Goal: Task Accomplishment & Management: Manage account settings

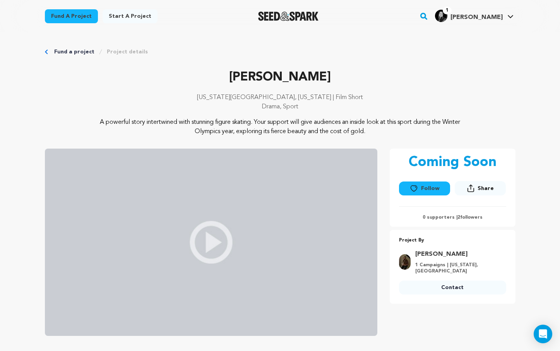
click at [478, 190] on span "Share" at bounding box center [485, 189] width 16 height 8
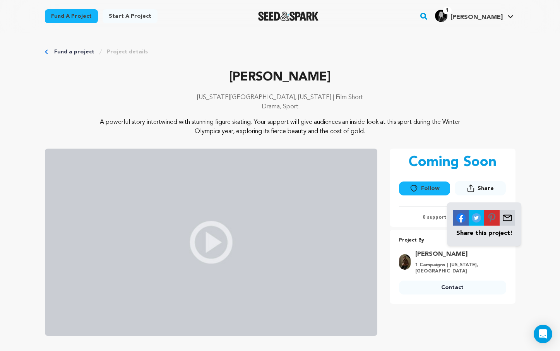
click at [465, 165] on p "Coming Soon" at bounding box center [453, 162] width 88 height 15
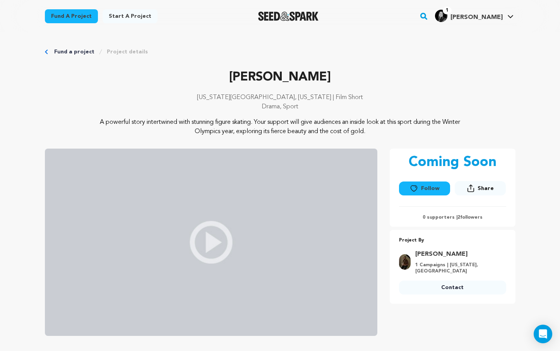
click at [503, 12] on link "1 Jessica T. Jessica T." at bounding box center [474, 15] width 82 height 14
click at [502, 13] on h4 "[PERSON_NAME]" at bounding box center [476, 17] width 52 height 9
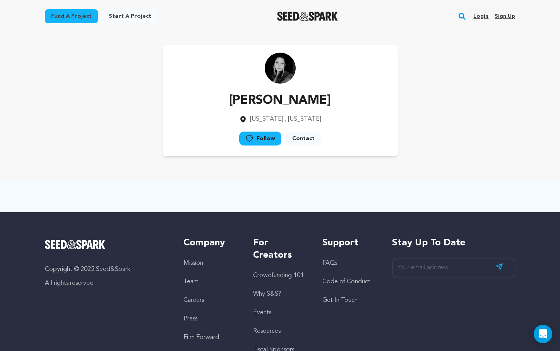
click at [483, 14] on link "Login" at bounding box center [480, 16] width 15 height 12
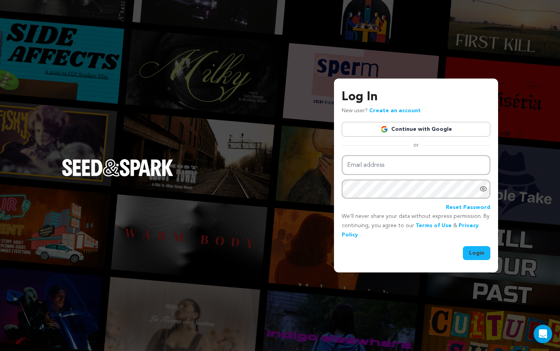
type input "[PERSON_NAME][EMAIL_ADDRESS][DOMAIN_NAME]"
click at [480, 254] on button "Login" at bounding box center [476, 253] width 27 height 14
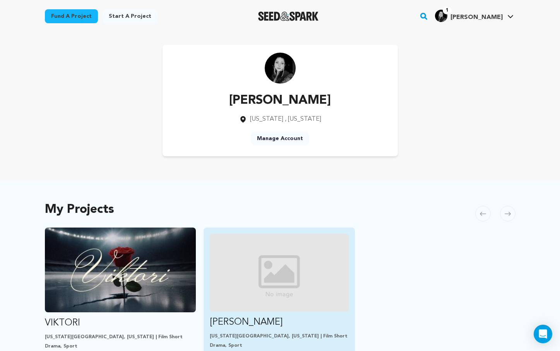
click at [256, 293] on img "Fund Viktori" at bounding box center [279, 273] width 139 height 78
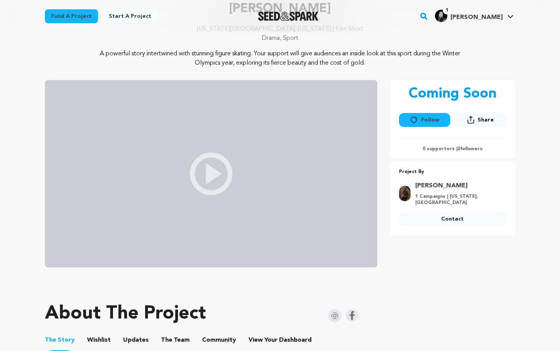
scroll to position [70, 0]
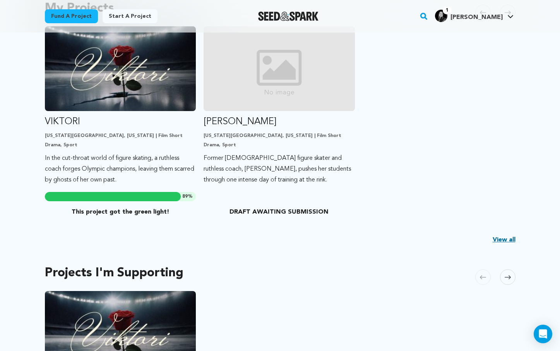
scroll to position [181, 0]
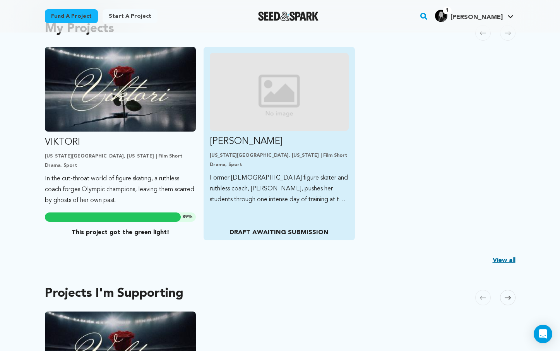
click at [322, 213] on div "Viktori New York City, New York | Film Short Drama, Sport Former Soviet figure …" at bounding box center [279, 143] width 151 height 193
click at [311, 186] on p "Former [DEMOGRAPHIC_DATA] figure skater and ruthless coach, [PERSON_NAME], push…" at bounding box center [279, 189] width 139 height 33
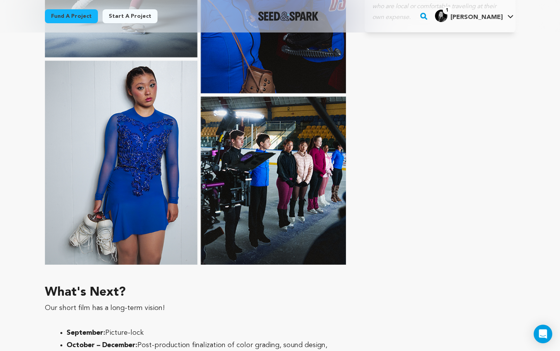
scroll to position [1988, 0]
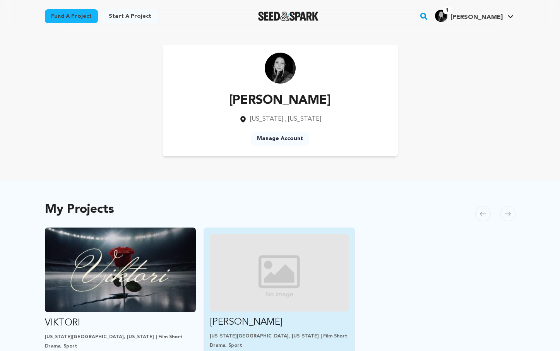
scroll to position [181, 0]
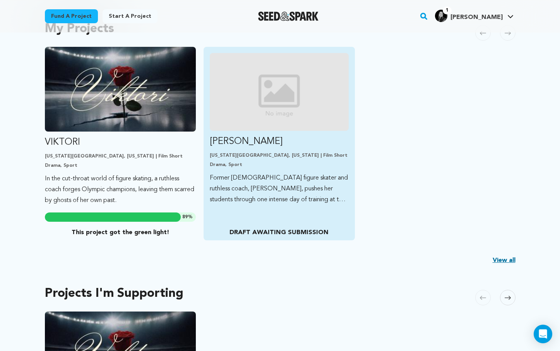
click at [257, 180] on p "Former [DEMOGRAPHIC_DATA] figure skater and ruthless coach, [PERSON_NAME], push…" at bounding box center [279, 189] width 139 height 33
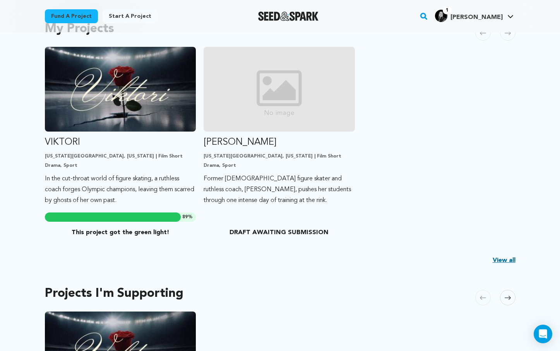
scroll to position [154, 0]
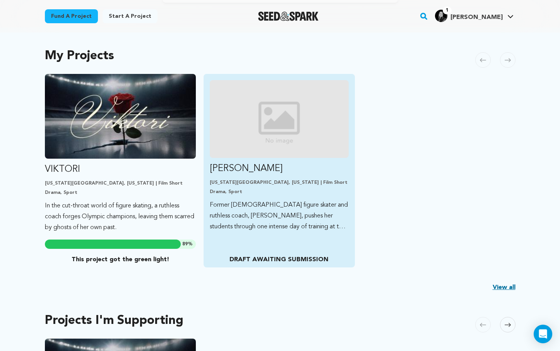
click at [251, 150] on img "Fund Viktori" at bounding box center [279, 119] width 139 height 78
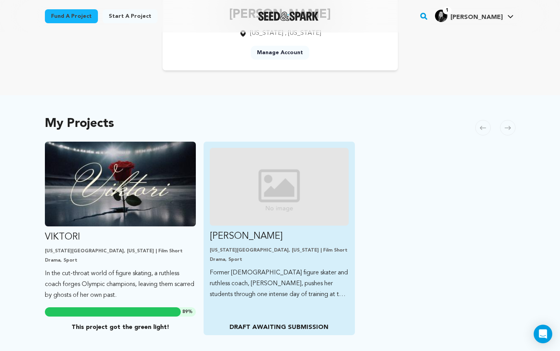
scroll to position [87, 0]
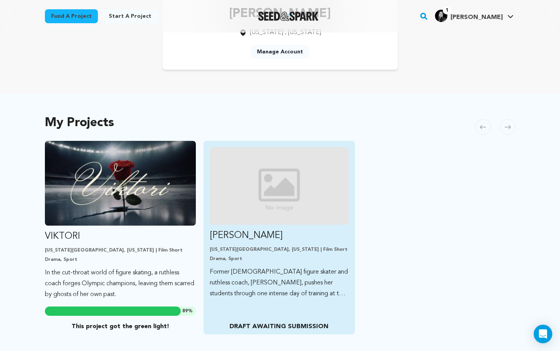
click at [284, 323] on p "DRAFT AWAITING SUBMISSION" at bounding box center [279, 326] width 139 height 9
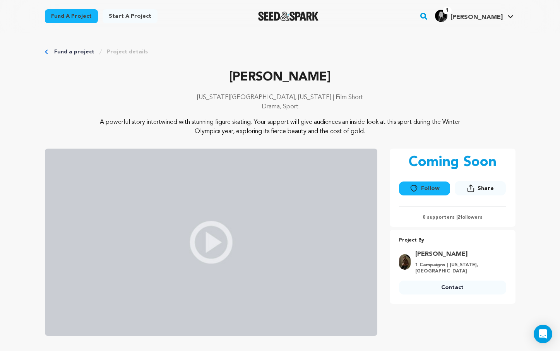
click at [135, 50] on link "Project details" at bounding box center [127, 52] width 41 height 8
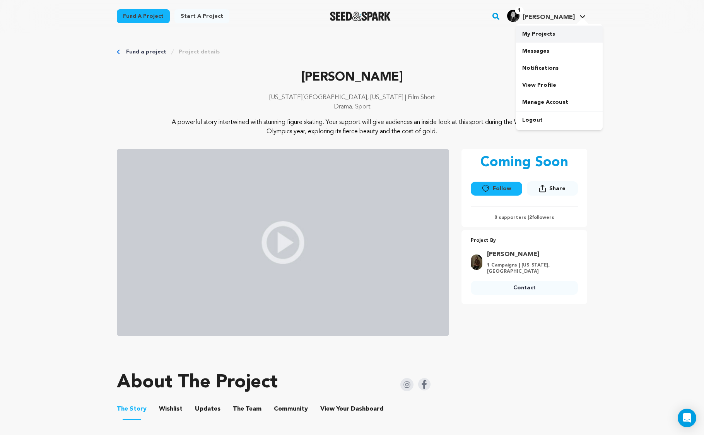
click at [548, 36] on link "My Projects" at bounding box center [559, 34] width 87 height 17
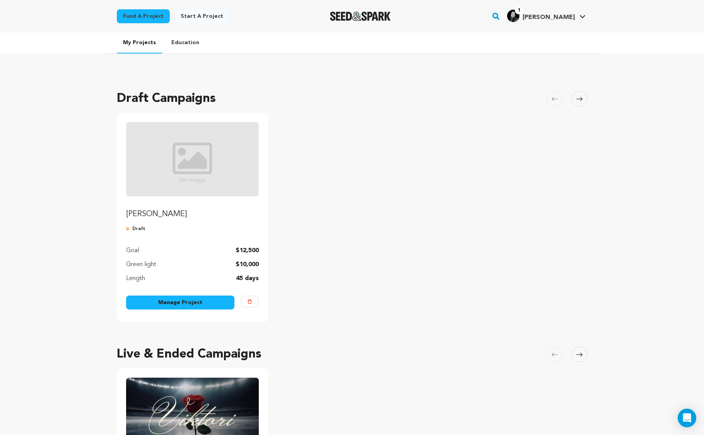
click at [214, 303] on link "Manage Project" at bounding box center [180, 302] width 108 height 14
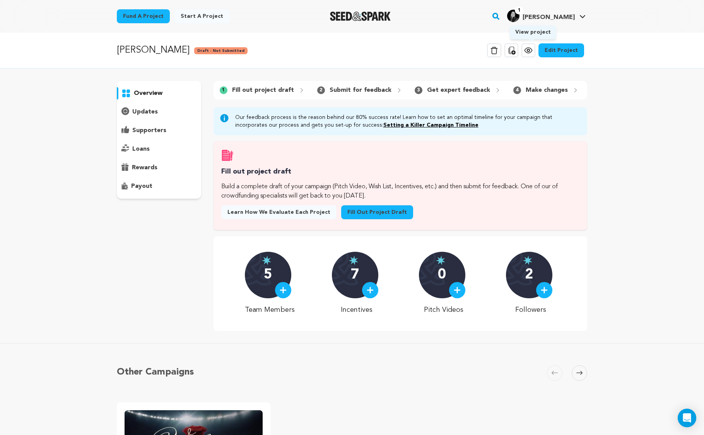
click at [528, 52] on icon at bounding box center [528, 50] width 9 height 9
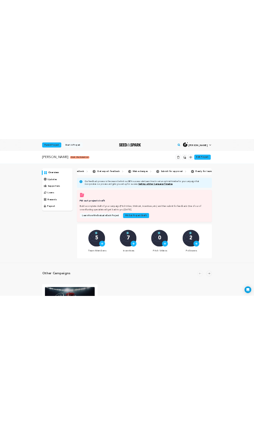
scroll to position [0, 168]
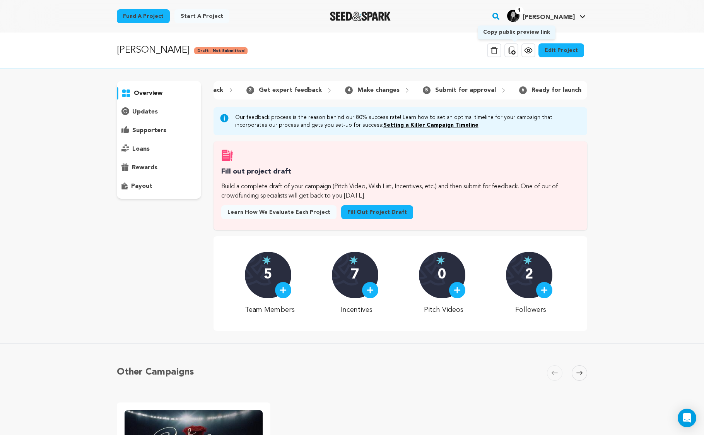
click at [516, 51] on icon at bounding box center [512, 50] width 7 height 8
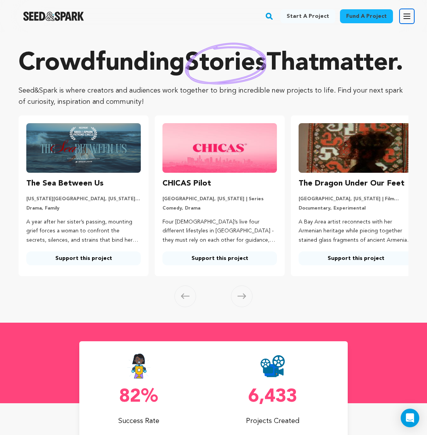
click at [406, 15] on icon "button" at bounding box center [406, 16] width 9 height 9
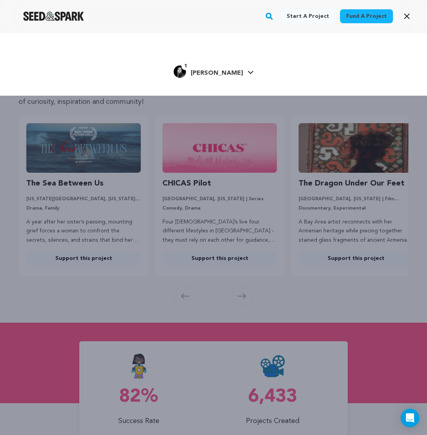
click at [194, 64] on link "1 [PERSON_NAME] [PERSON_NAME]" at bounding box center [214, 71] width 80 height 14
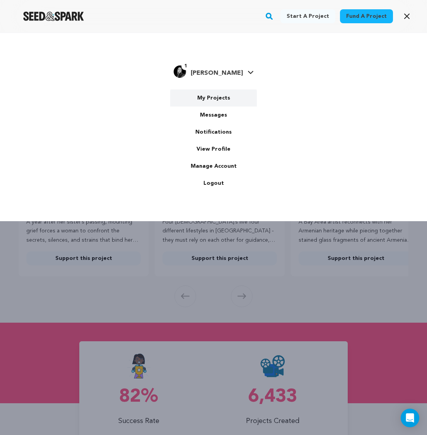
click at [207, 101] on link "My Projects" at bounding box center [213, 97] width 87 height 17
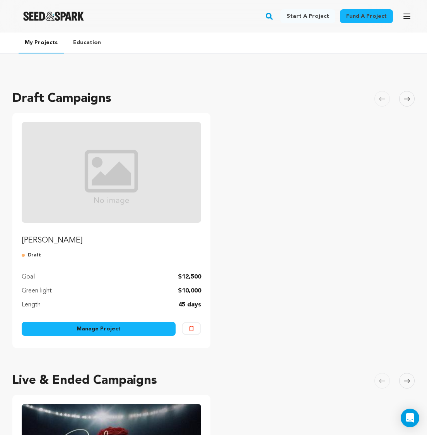
click at [46, 239] on p "[PERSON_NAME]" at bounding box center [112, 240] width 180 height 11
click at [90, 331] on link "Manage Project" at bounding box center [99, 329] width 154 height 14
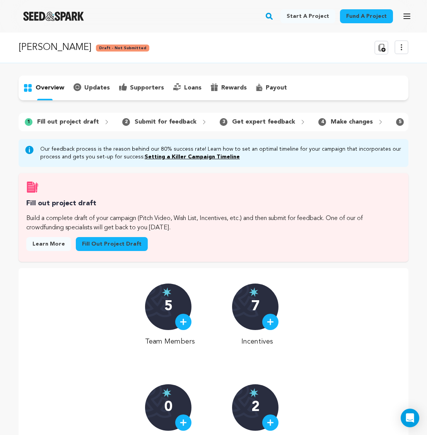
click at [381, 45] on icon at bounding box center [381, 47] width 9 height 9
click at [378, 44] on icon at bounding box center [381, 47] width 9 height 9
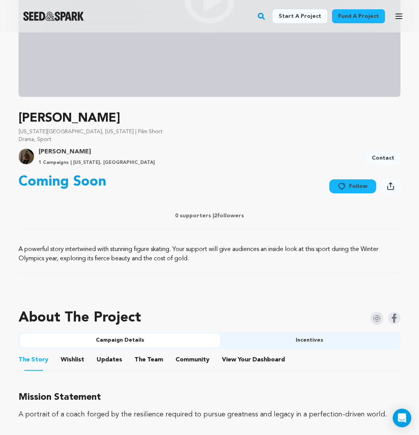
scroll to position [110, 0]
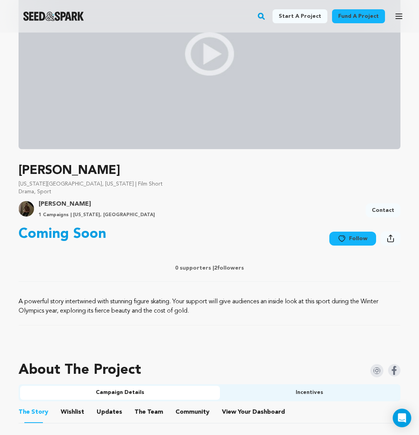
click at [79, 410] on button "Wishlist" at bounding box center [72, 413] width 19 height 19
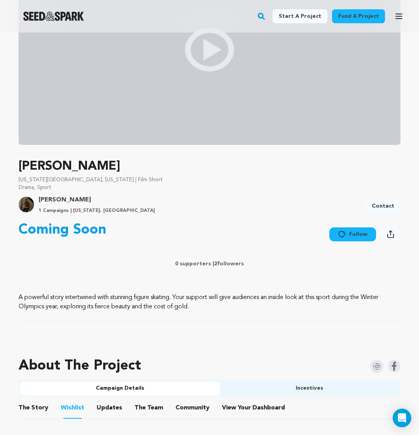
scroll to position [129, 0]
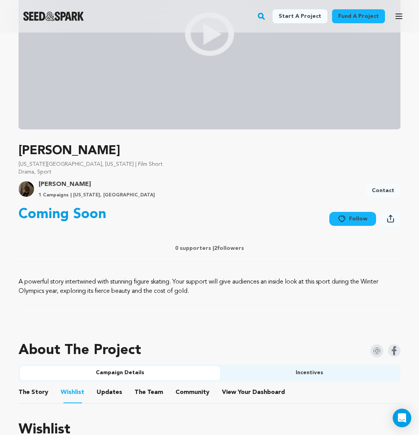
click at [28, 395] on button "The Story" at bounding box center [33, 393] width 19 height 19
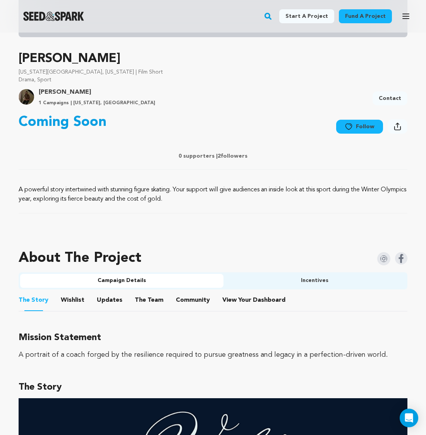
scroll to position [337, 0]
